Goal: Information Seeking & Learning: Find specific fact

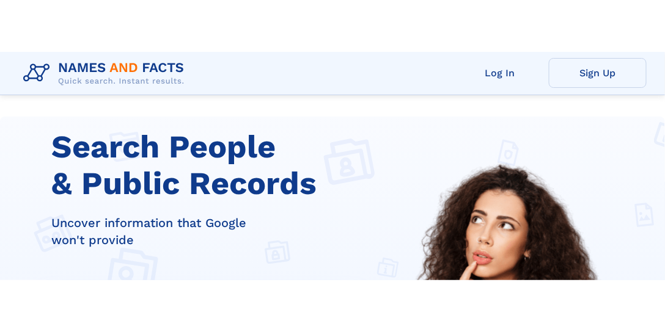
scroll to position [228, 0]
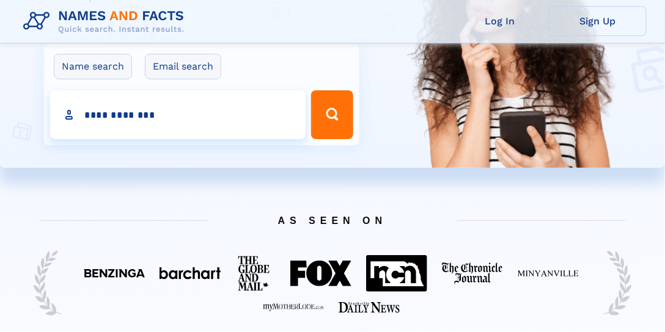
type input "**********"
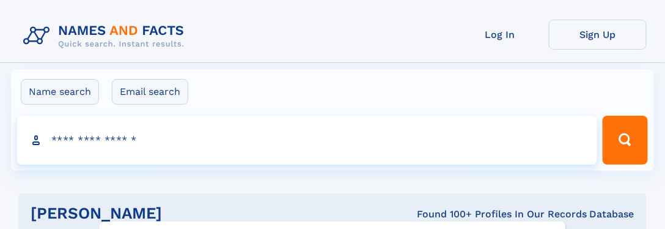
click input "**" at bounding box center [0, 0] width 0 height 0
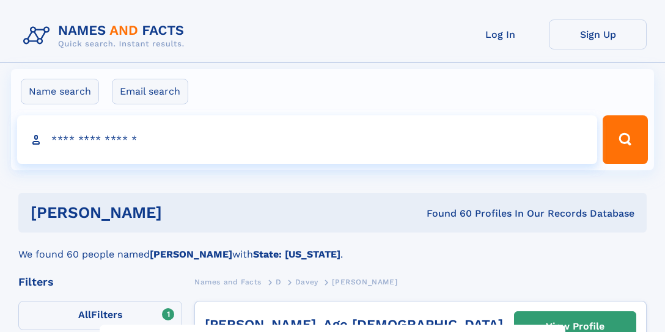
select select "**"
